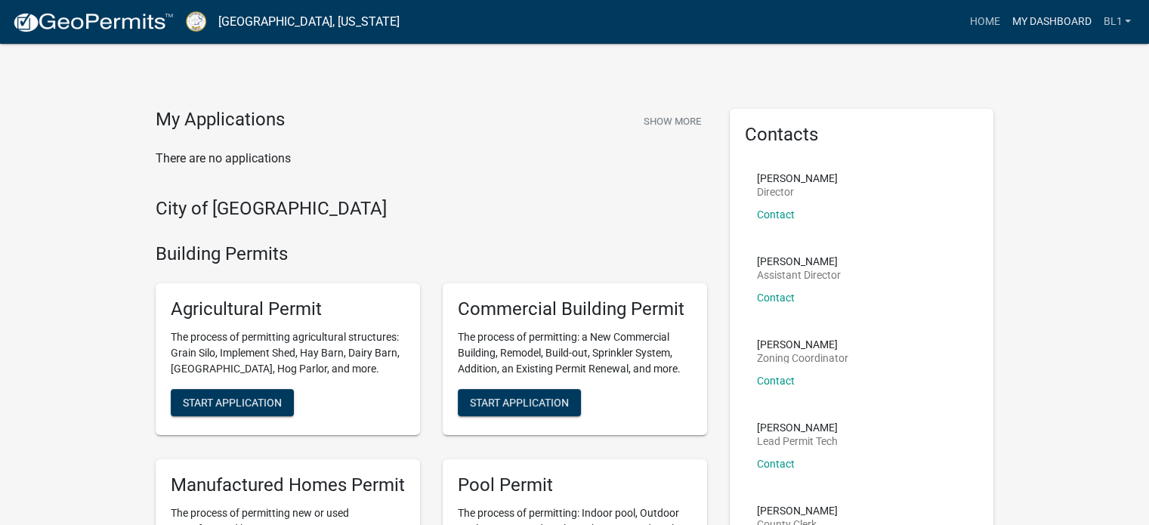
click at [1065, 20] on link "My Dashboard" at bounding box center [1051, 22] width 91 height 29
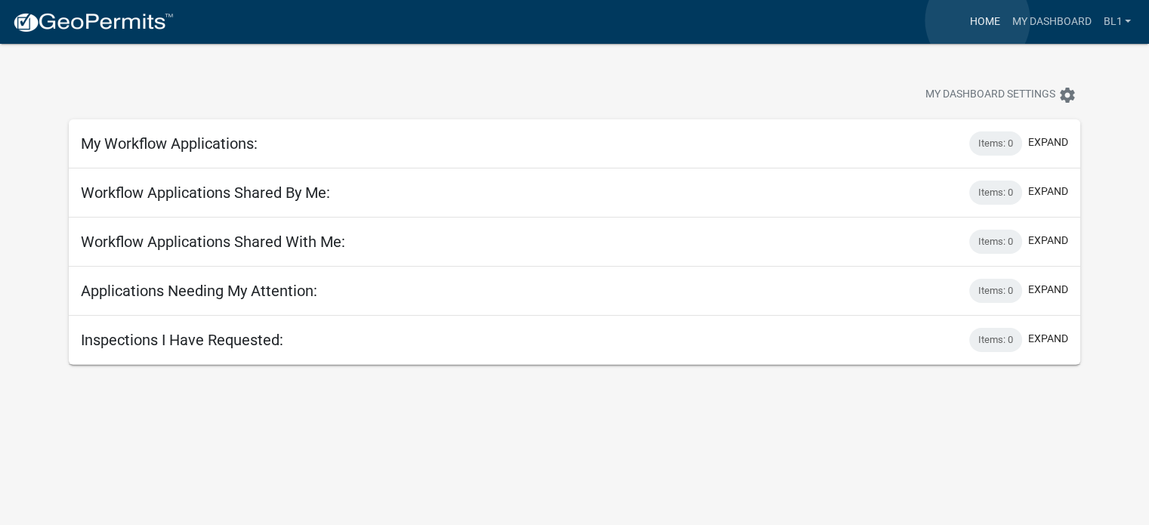
click at [978, 20] on link "Home" at bounding box center [984, 22] width 42 height 29
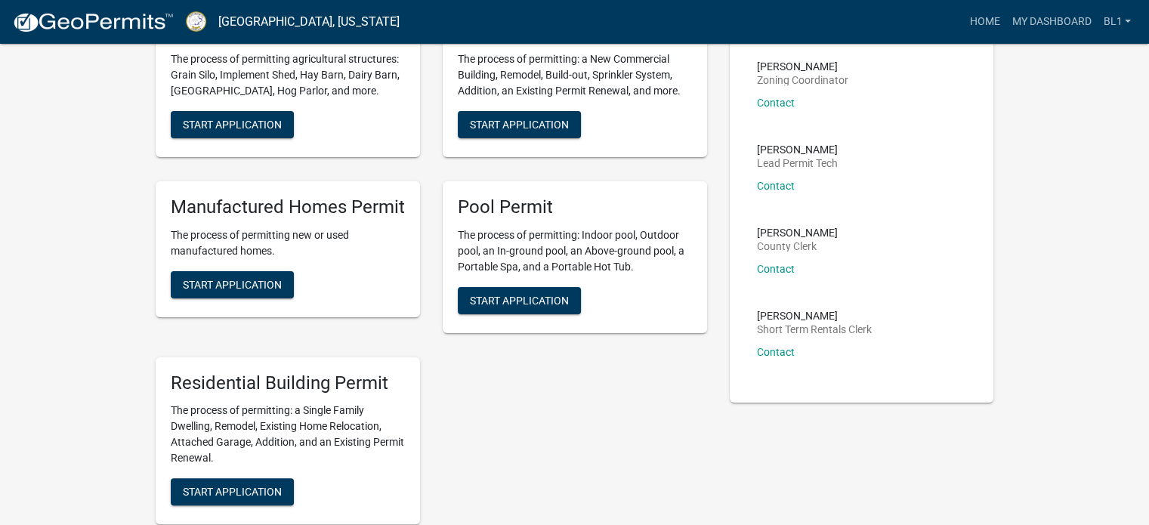
scroll to position [302, 0]
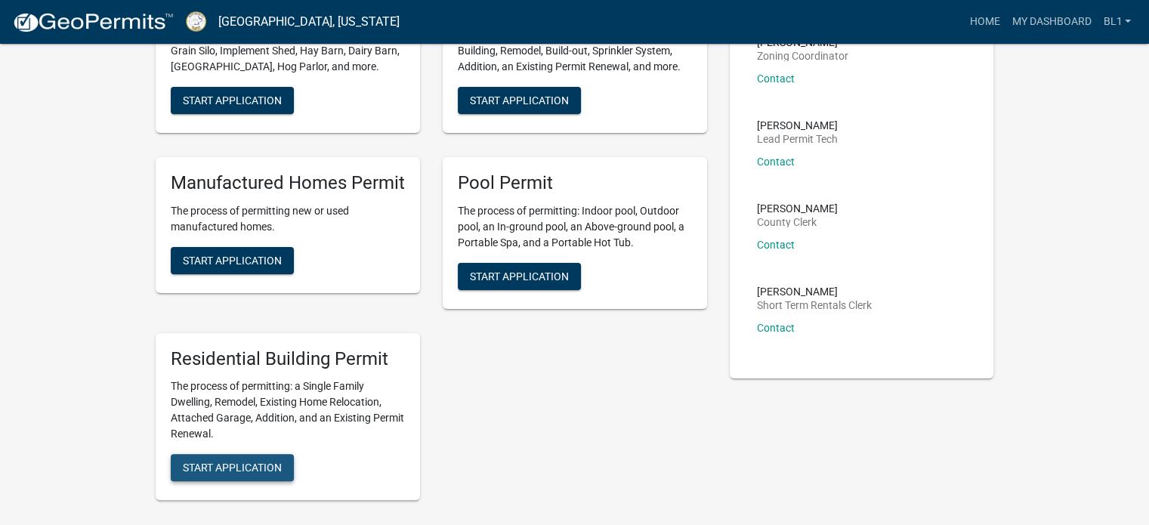
click at [251, 467] on span "Start Application" at bounding box center [232, 468] width 99 height 12
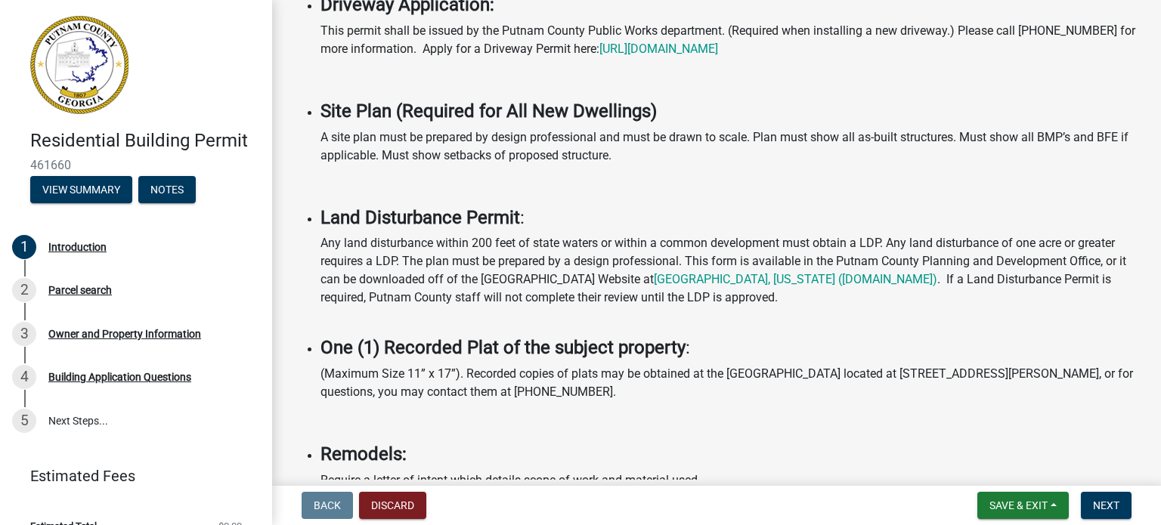
scroll to position [833, 0]
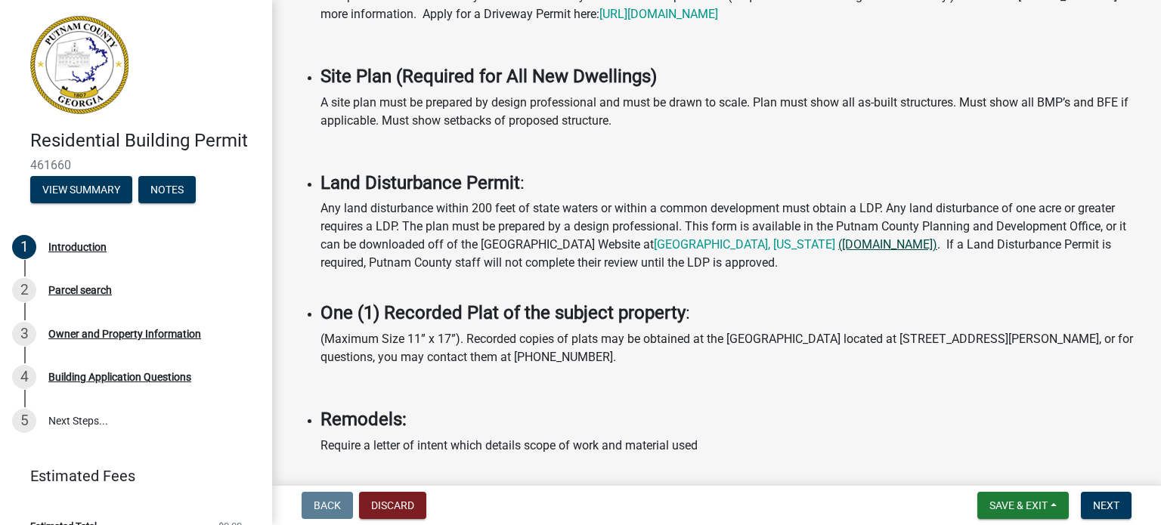
click at [838, 237] on link "([DOMAIN_NAME])" at bounding box center [887, 244] width 99 height 14
click at [731, 237] on link "[GEOGRAPHIC_DATA], [US_STATE]" at bounding box center [744, 244] width 181 height 14
